Goal: Information Seeking & Learning: Learn about a topic

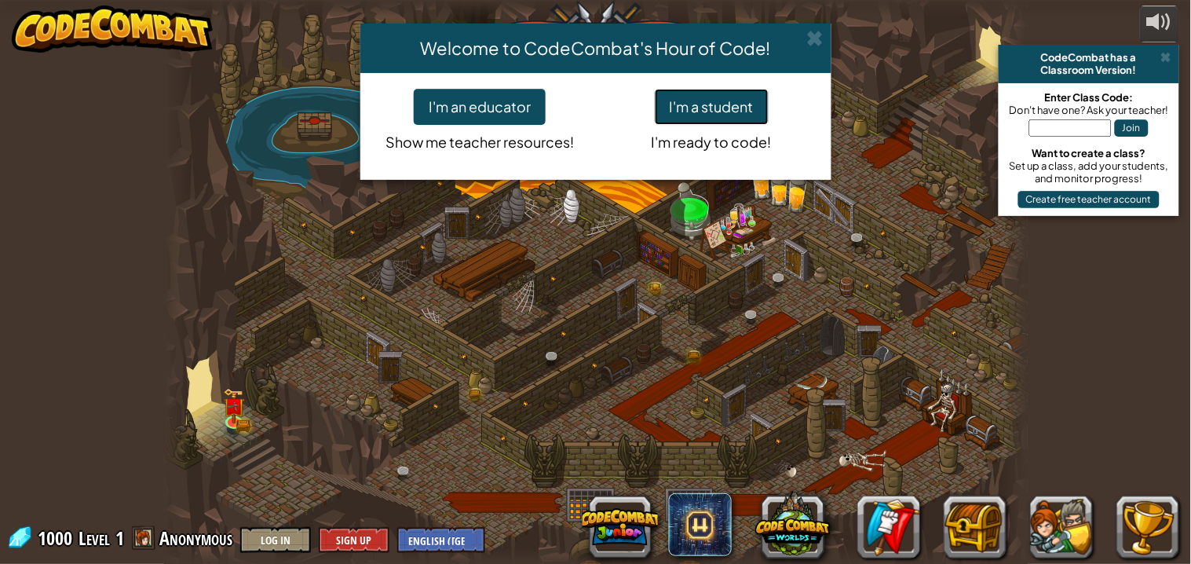
click at [714, 108] on button "I'm a student" at bounding box center [712, 107] width 114 height 36
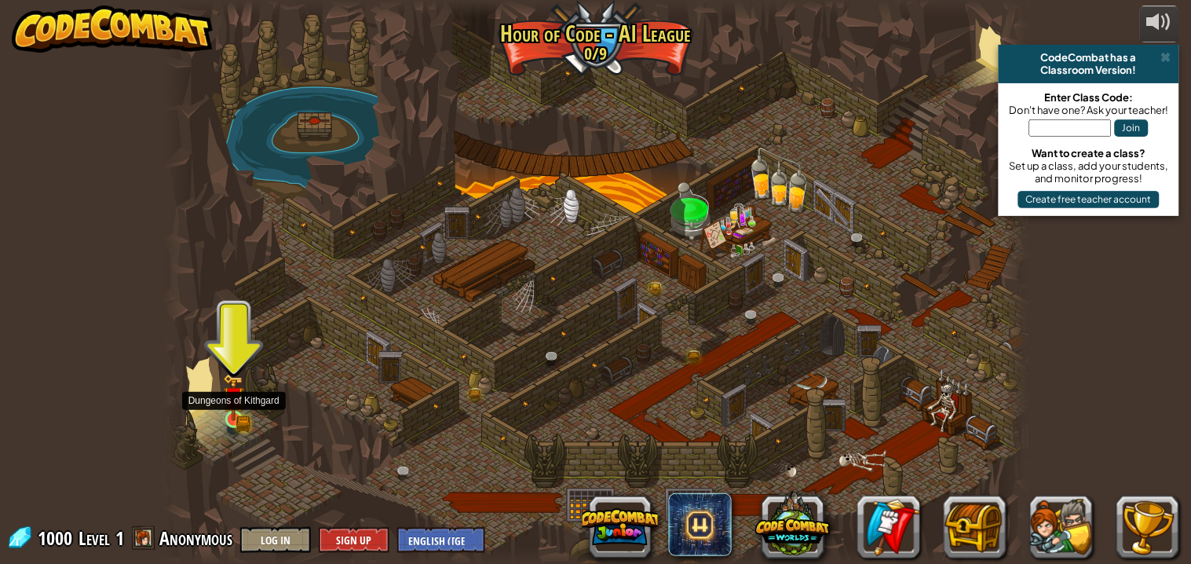
click at [236, 404] on img at bounding box center [234, 398] width 13 height 13
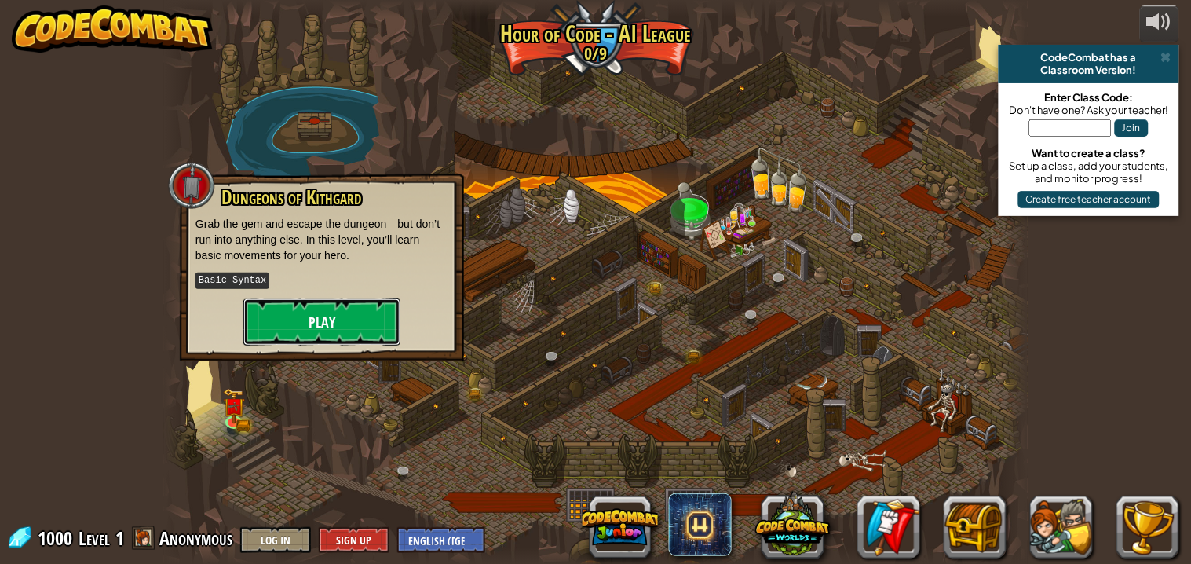
click at [350, 304] on button "Play" at bounding box center [321, 321] width 157 height 47
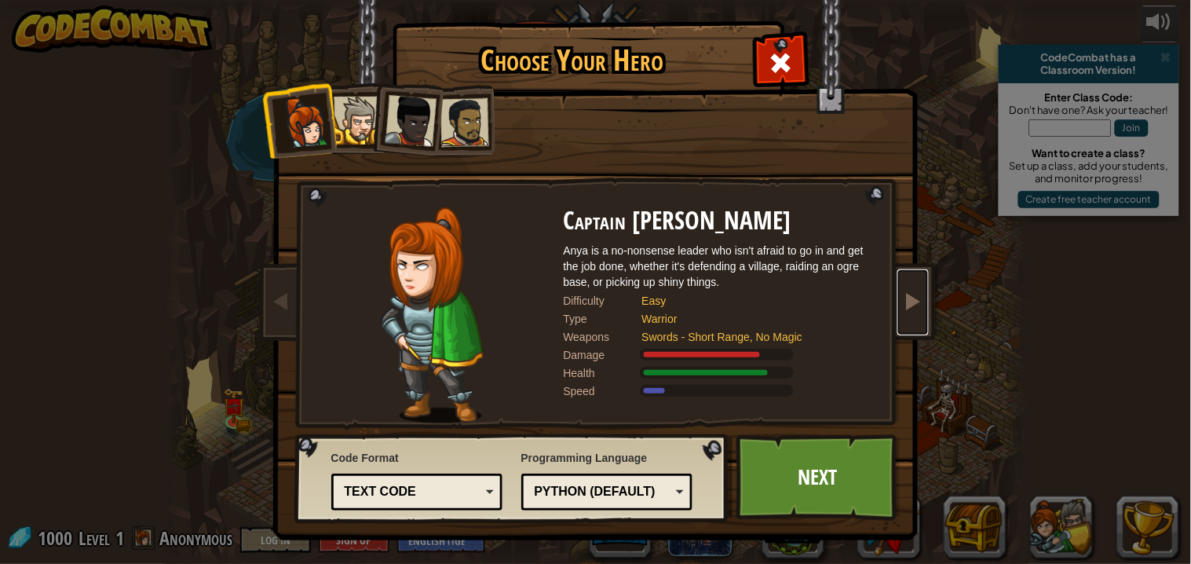
click at [925, 298] on link at bounding box center [912, 302] width 31 height 66
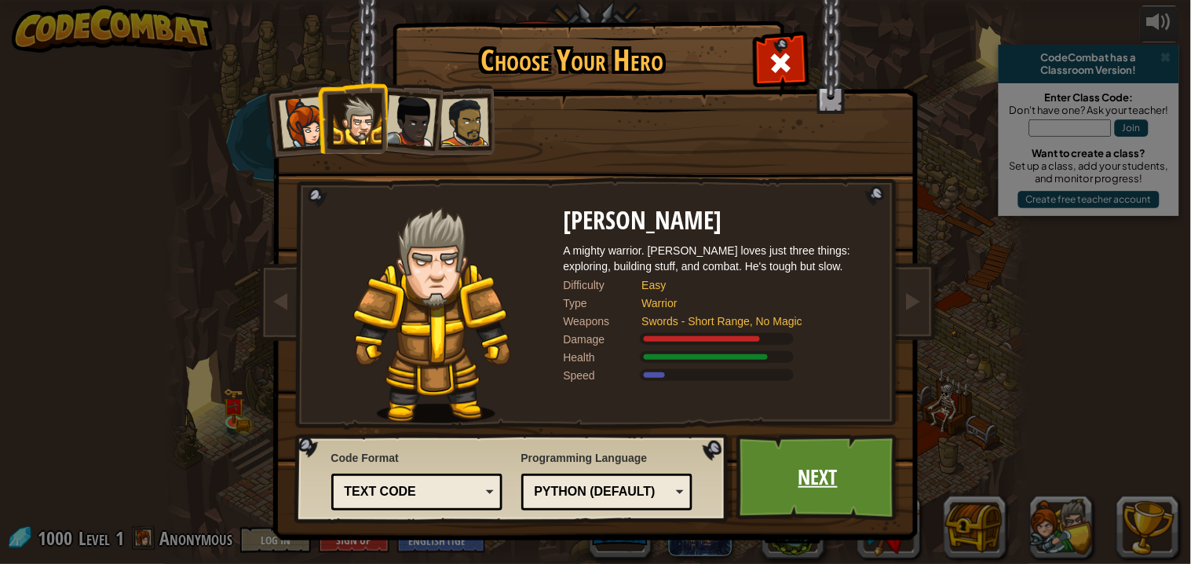
click at [757, 473] on link "Next" at bounding box center [818, 477] width 164 height 86
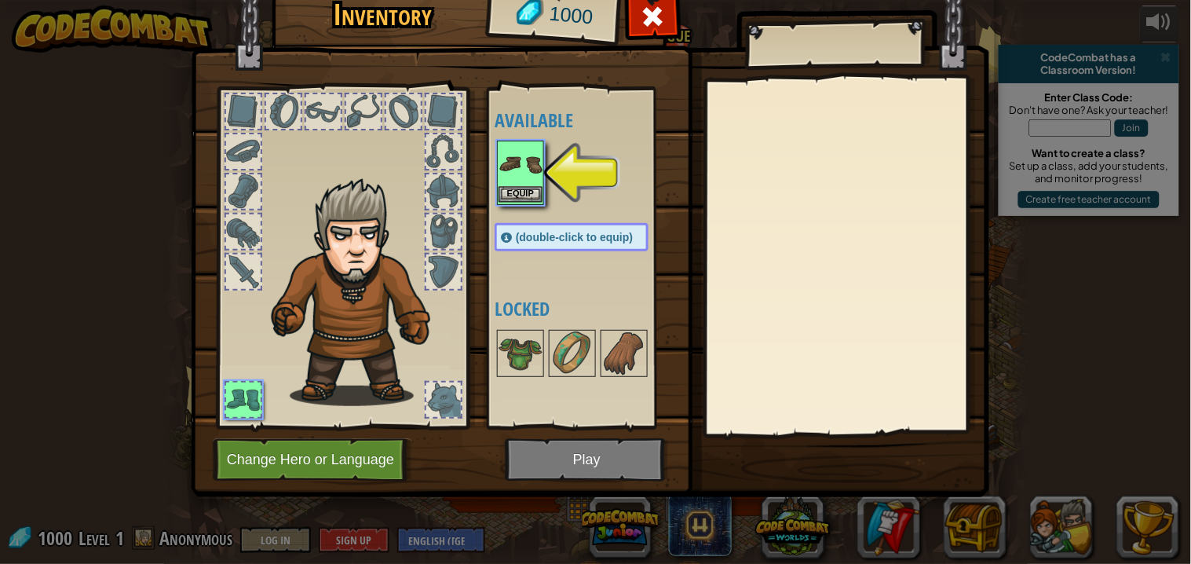
click at [526, 203] on div "Equip" at bounding box center [520, 173] width 47 height 64
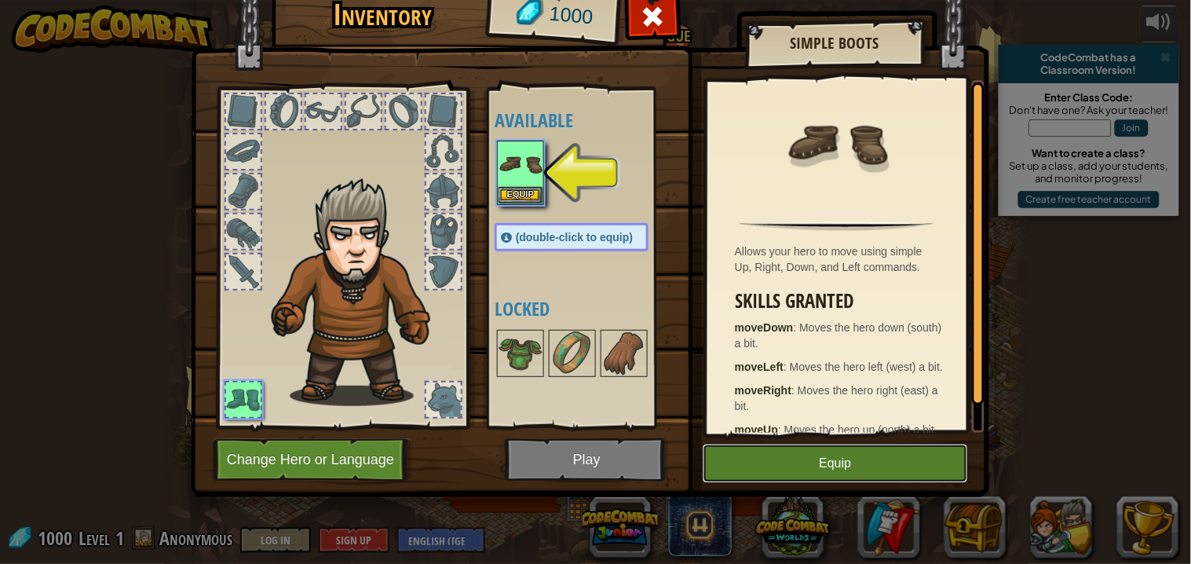
click at [854, 463] on button "Equip" at bounding box center [835, 463] width 265 height 39
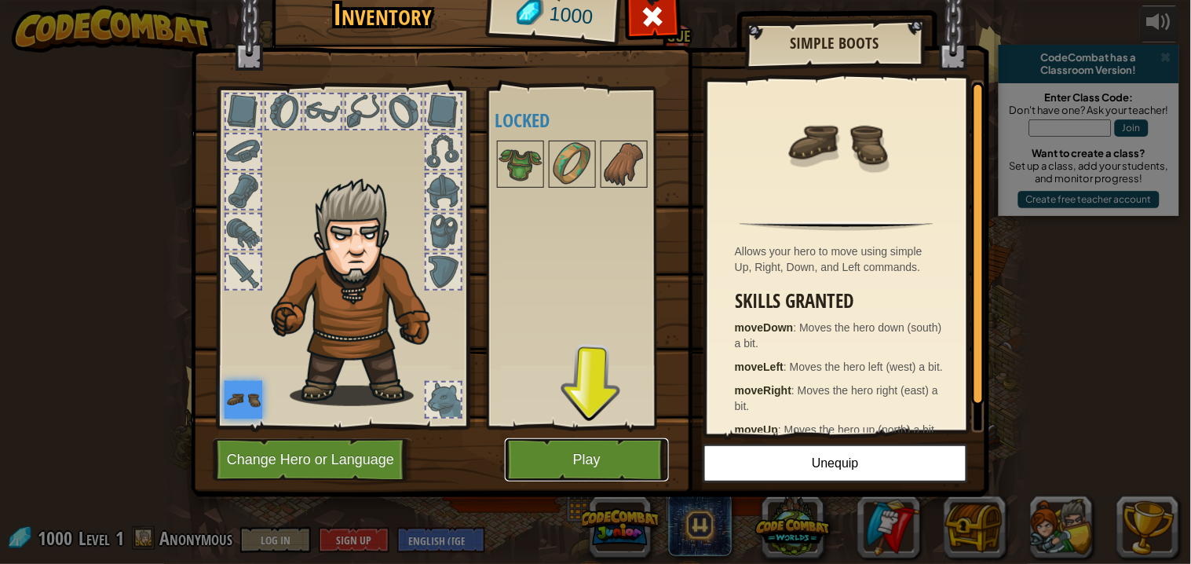
click at [609, 459] on button "Play" at bounding box center [587, 459] width 164 height 43
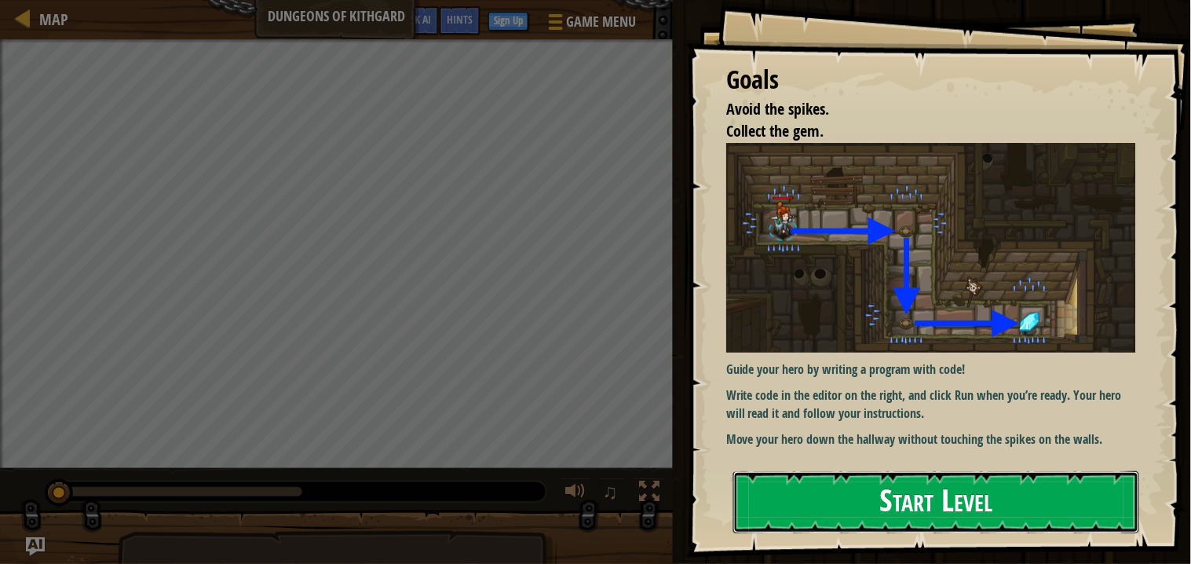
click at [868, 510] on button "Start Level" at bounding box center [936, 502] width 406 height 62
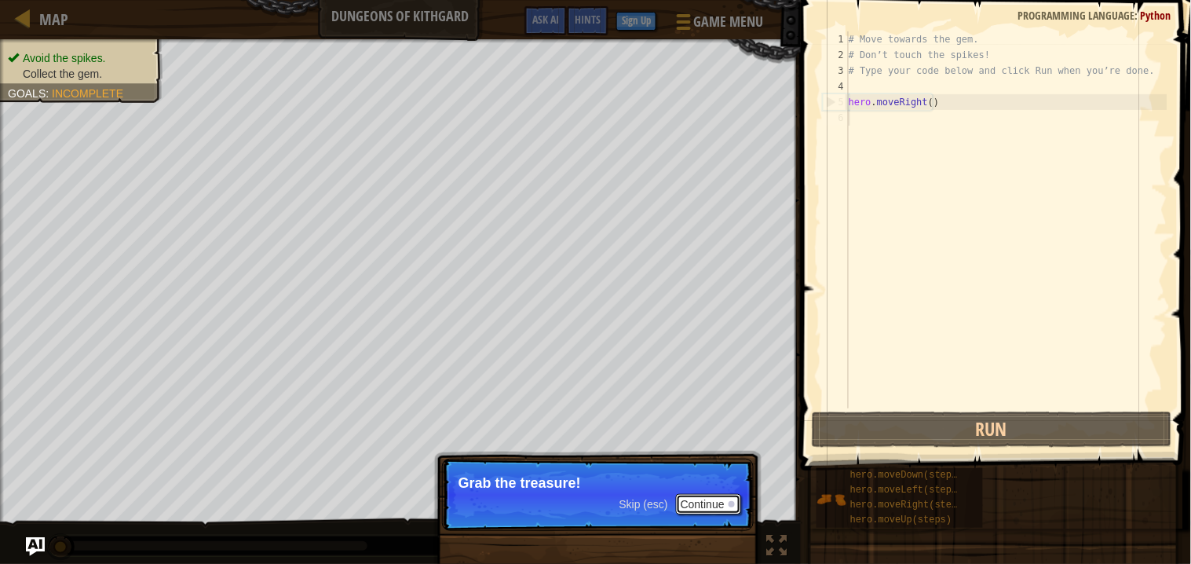
click at [717, 503] on button "Continue" at bounding box center [708, 504] width 65 height 20
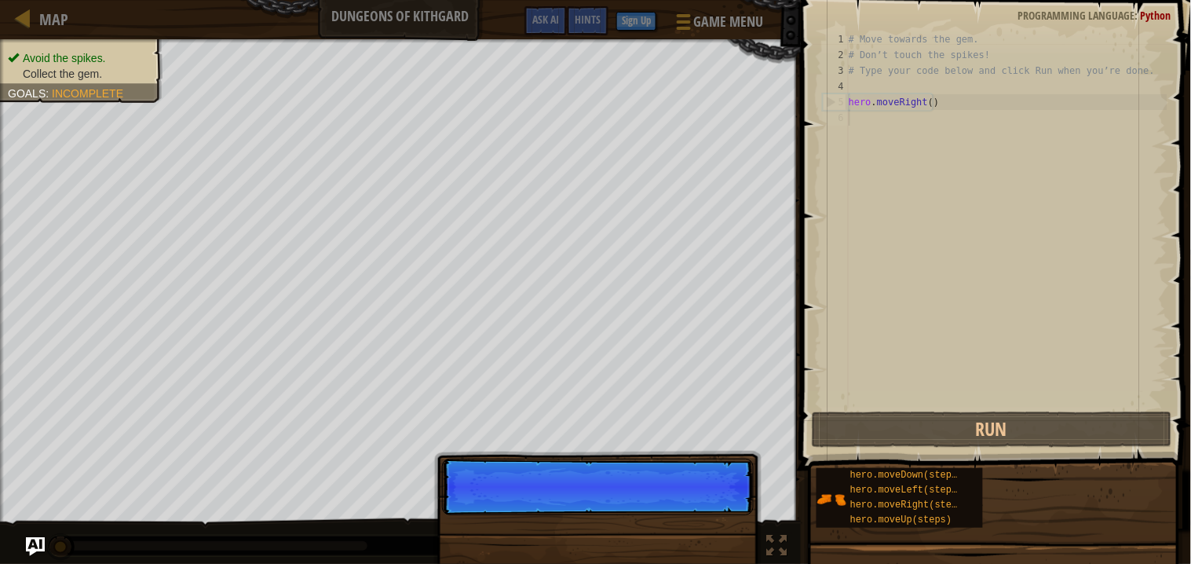
scroll to position [6, 0]
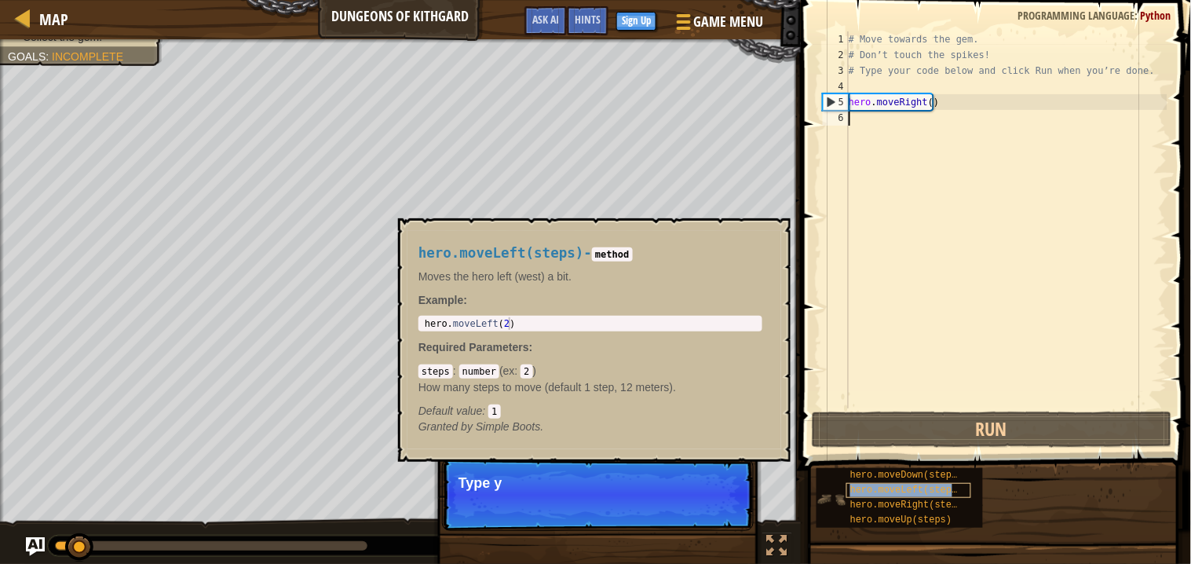
click at [926, 494] on span "hero.moveLeft(steps)" at bounding box center [906, 489] width 113 height 11
